Goal: Use online tool/utility: Utilize a website feature to perform a specific function

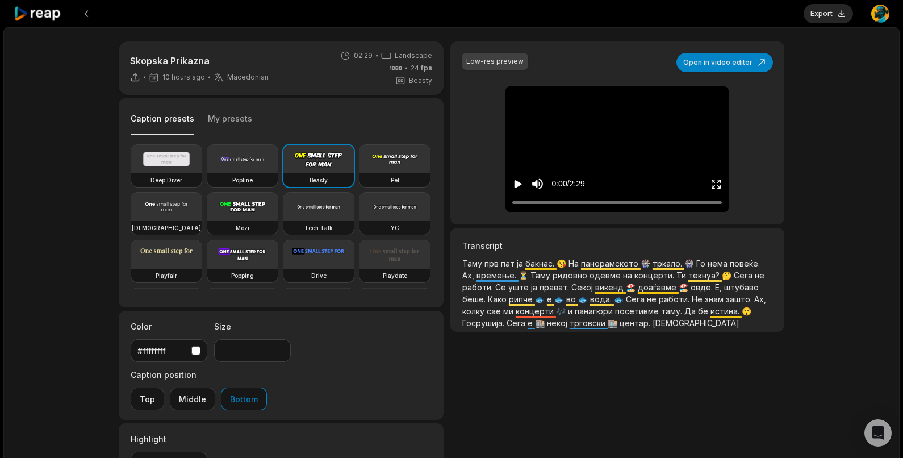
click at [278, 197] on video at bounding box center [242, 207] width 70 height 28
type input "**"
click at [522, 180] on icon "Play video" at bounding box center [517, 183] width 11 height 11
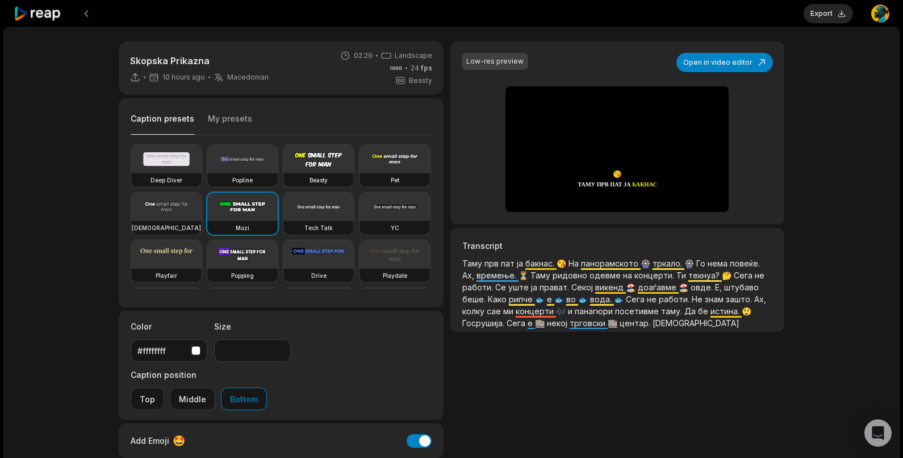
click at [522, 180] on icon "Pause video" at bounding box center [517, 183] width 11 height 11
click at [550, 261] on span "бакнас." at bounding box center [541, 263] width 31 height 10
click at [548, 261] on span "бакнас." at bounding box center [541, 263] width 31 height 10
click at [551, 264] on span "бакнас." at bounding box center [541, 263] width 31 height 10
click at [543, 264] on span "бакнас." at bounding box center [541, 263] width 31 height 10
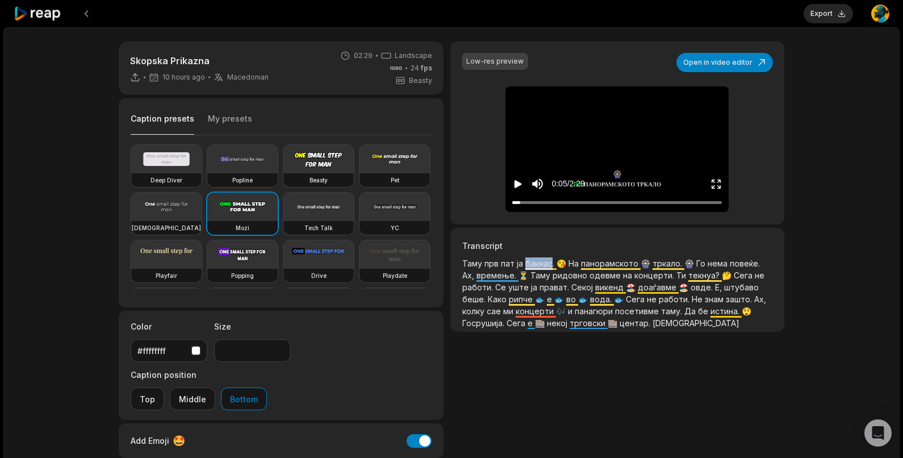
click at [543, 264] on span "бакнас." at bounding box center [541, 263] width 31 height 10
click at [541, 258] on span "бакнас." at bounding box center [541, 263] width 31 height 10
click at [725, 59] on button "Open in video editor" at bounding box center [725, 62] width 97 height 19
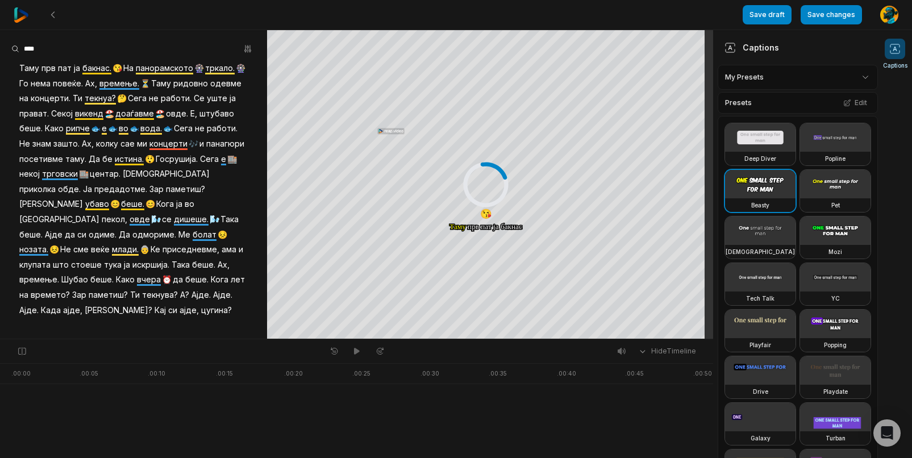
click at [106, 66] on span "бакнас." at bounding box center [96, 68] width 31 height 15
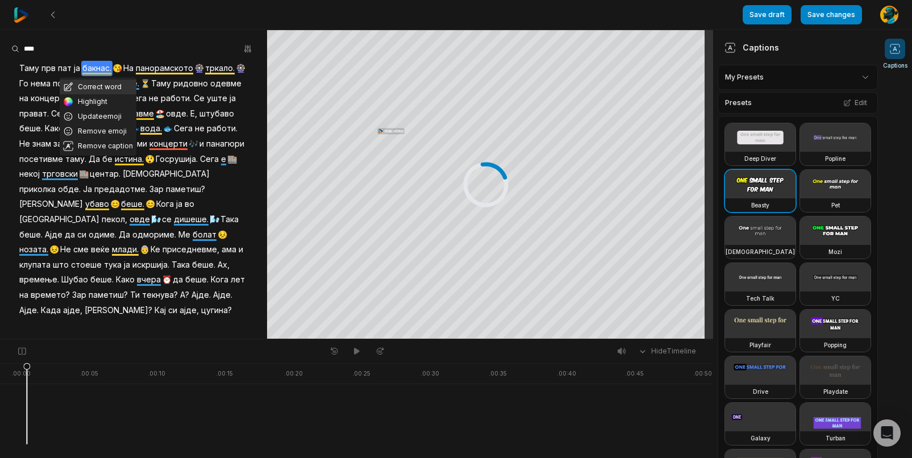
click at [101, 90] on button "Correct word" at bounding box center [98, 87] width 77 height 15
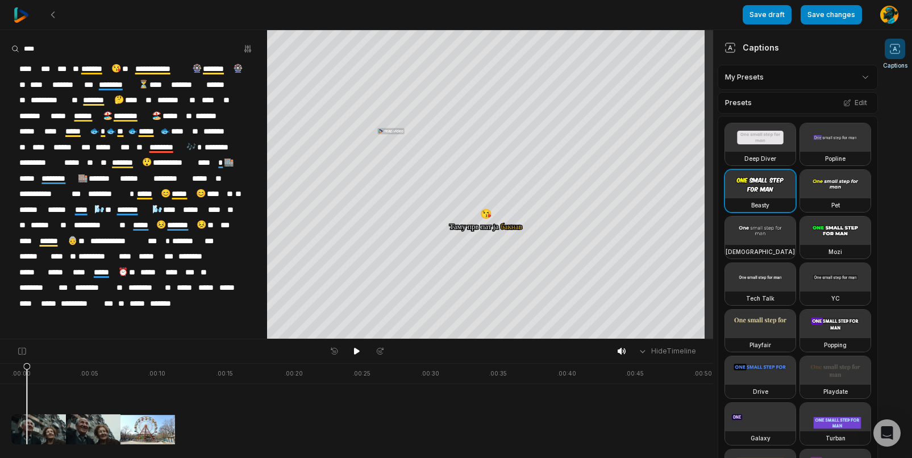
click at [120, 84] on span "********" at bounding box center [118, 84] width 41 height 15
